Goal: Register for event/course

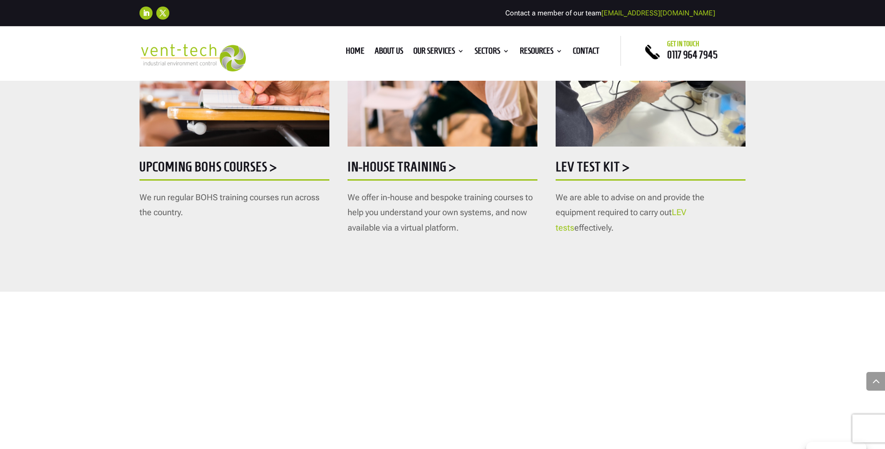
scroll to position [607, 0]
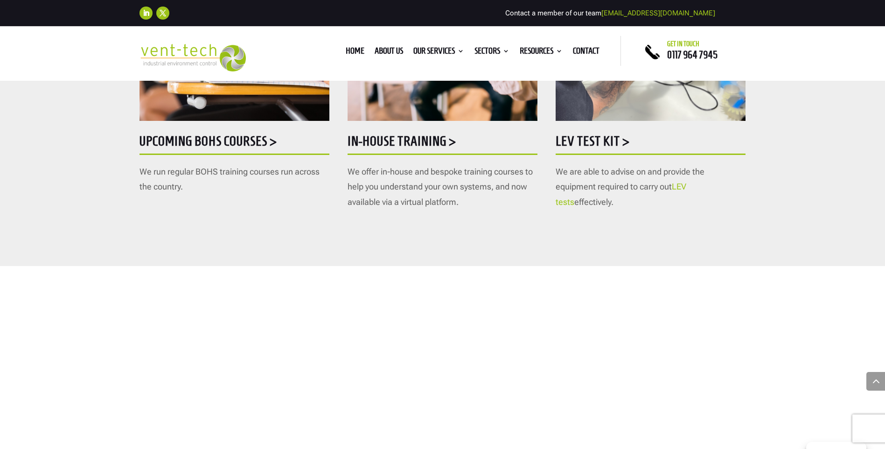
click at [250, 137] on h5 "Upcoming BOHS courses >" at bounding box center [235, 143] width 190 height 18
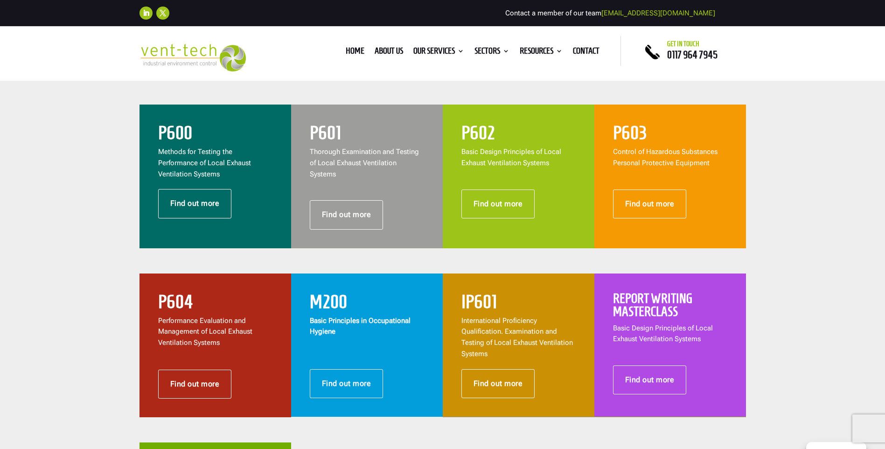
scroll to position [373, 0]
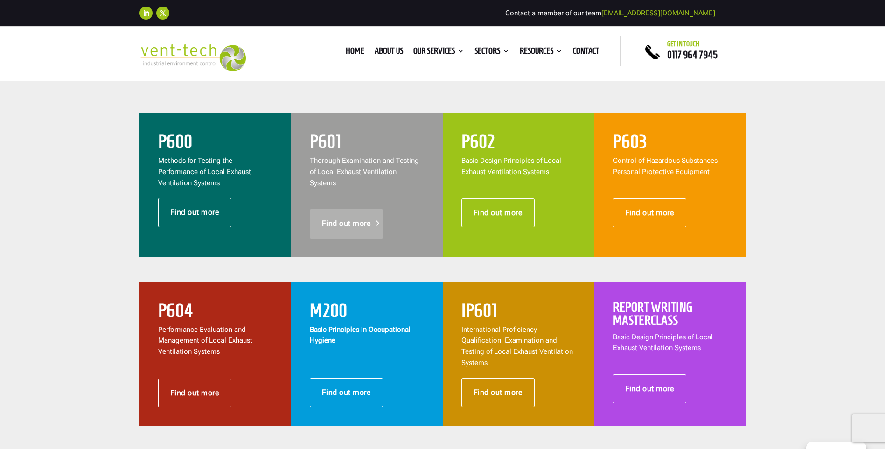
click at [346, 210] on link "Find out more" at bounding box center [347, 223] width 74 height 29
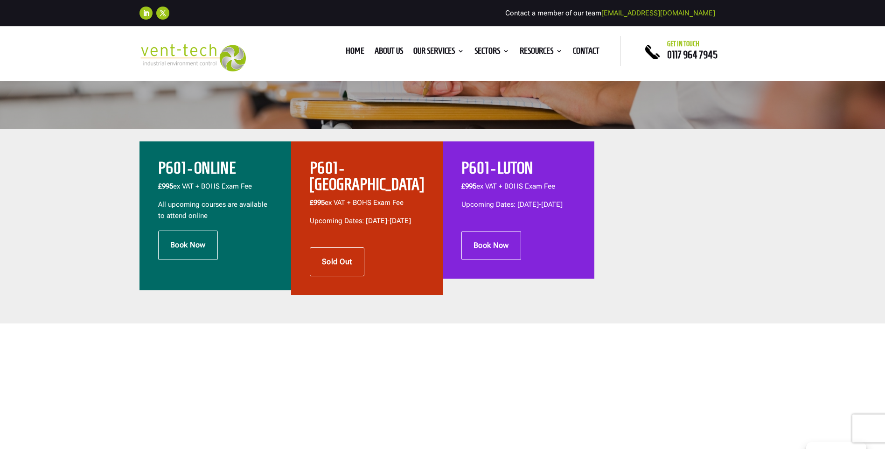
scroll to position [280, 0]
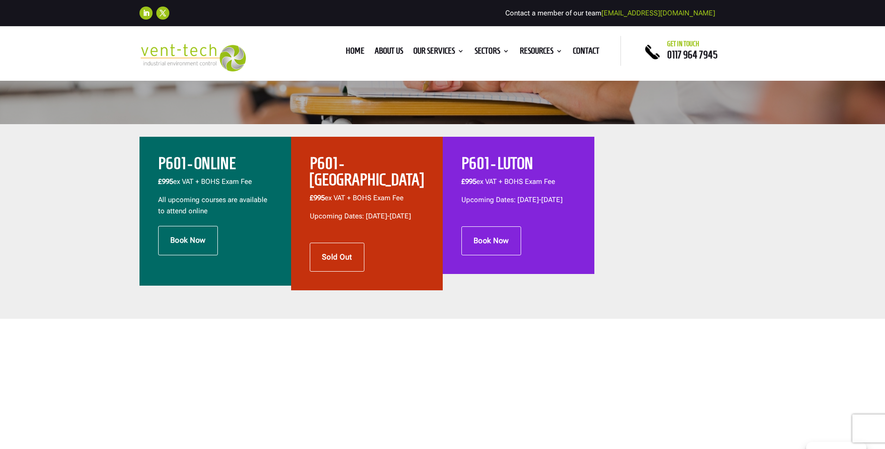
click at [693, 253] on div at bounding box center [671, 214] width 152 height 154
drag, startPoint x: 700, startPoint y: 279, endPoint x: 700, endPoint y: 222, distance: 56.5
click at [700, 222] on div at bounding box center [671, 214] width 152 height 154
click at [680, 248] on div at bounding box center [671, 214] width 152 height 154
drag, startPoint x: 669, startPoint y: 268, endPoint x: 710, endPoint y: 182, distance: 95.4
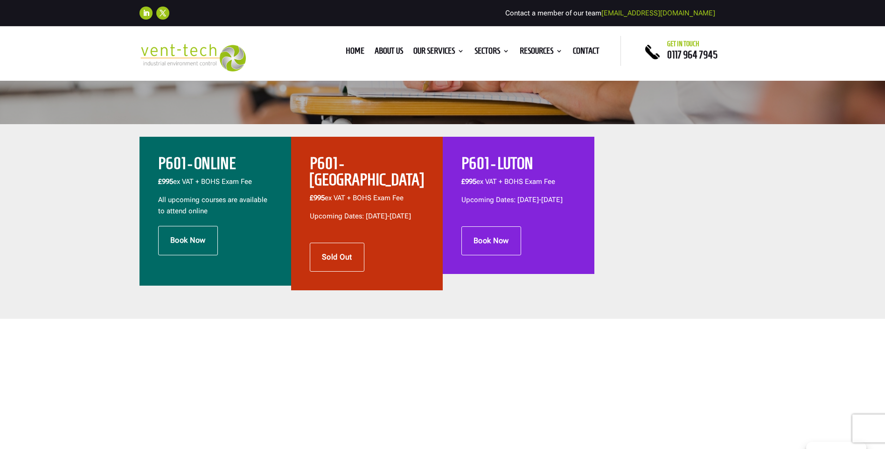
click at [710, 182] on div at bounding box center [671, 214] width 152 height 154
click at [679, 211] on div at bounding box center [671, 214] width 152 height 154
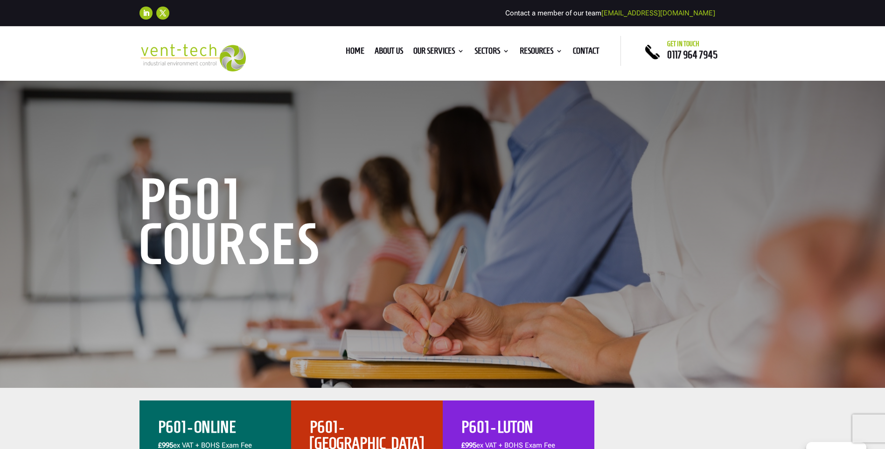
scroll to position [0, 0]
